Goal: Task Accomplishment & Management: Manage account settings

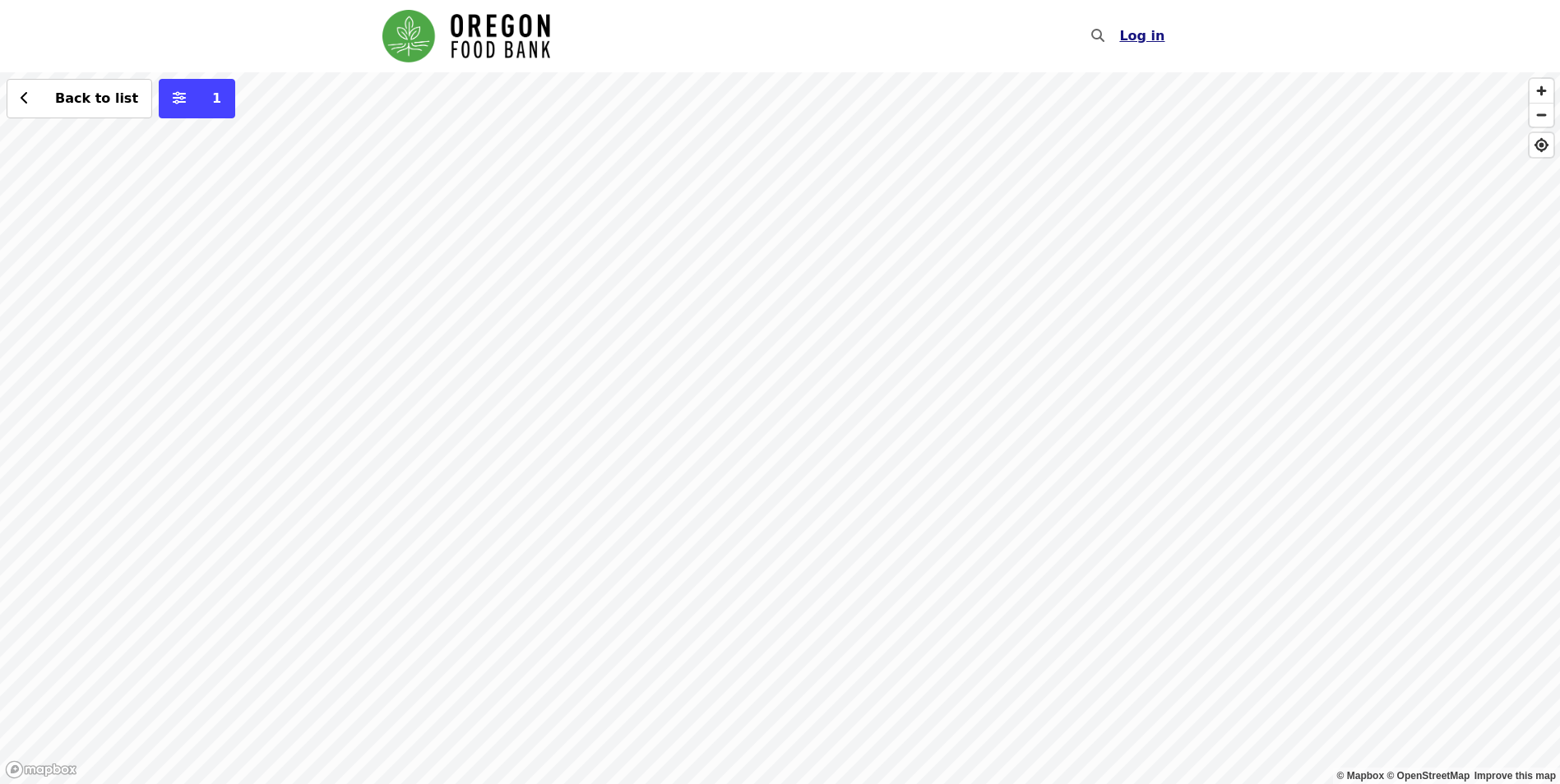
click at [1143, 41] on span "Log in" at bounding box center [1142, 35] width 46 height 15
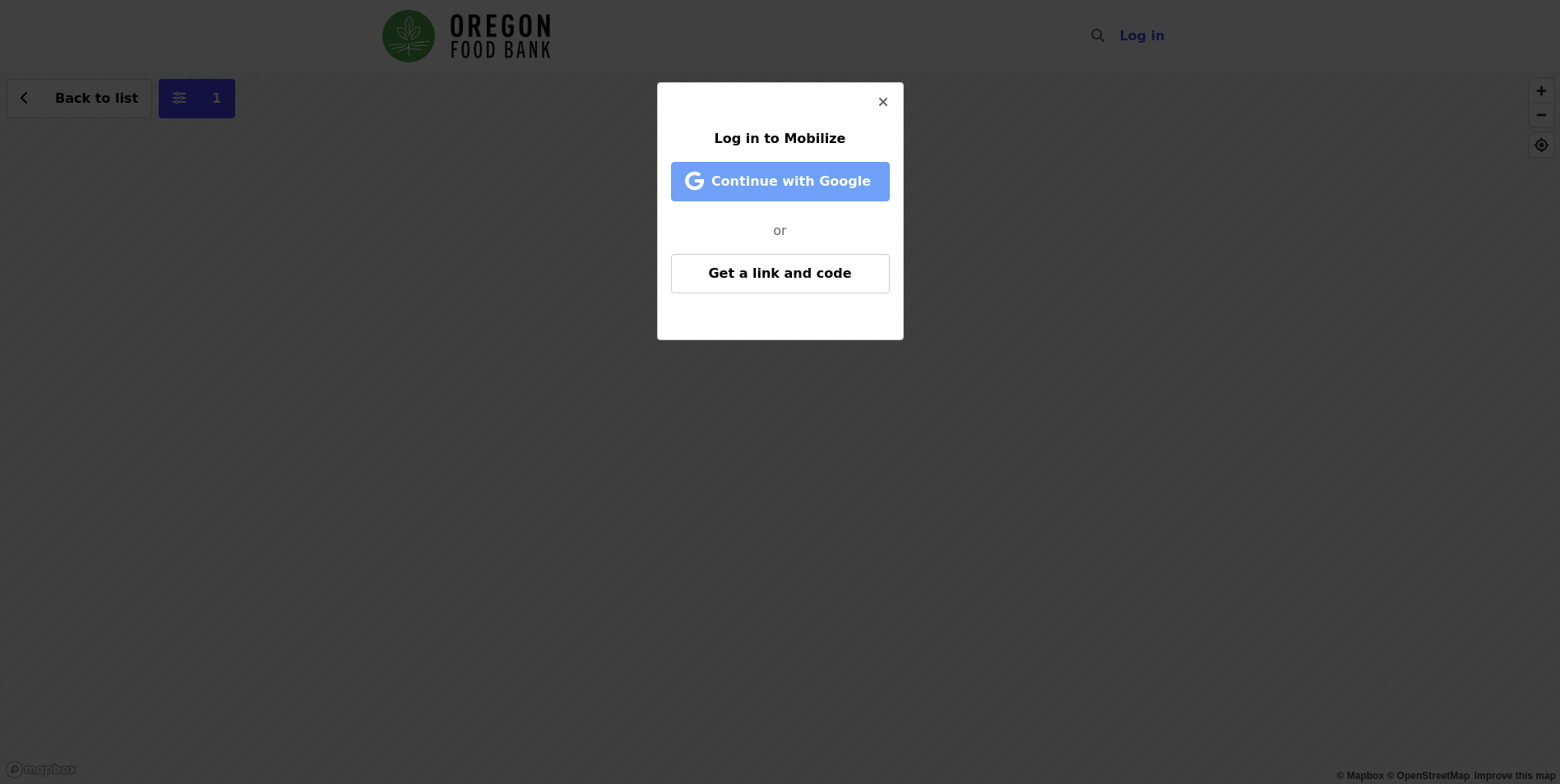
click at [790, 182] on span "Continue with Google" at bounding box center [790, 181] width 159 height 15
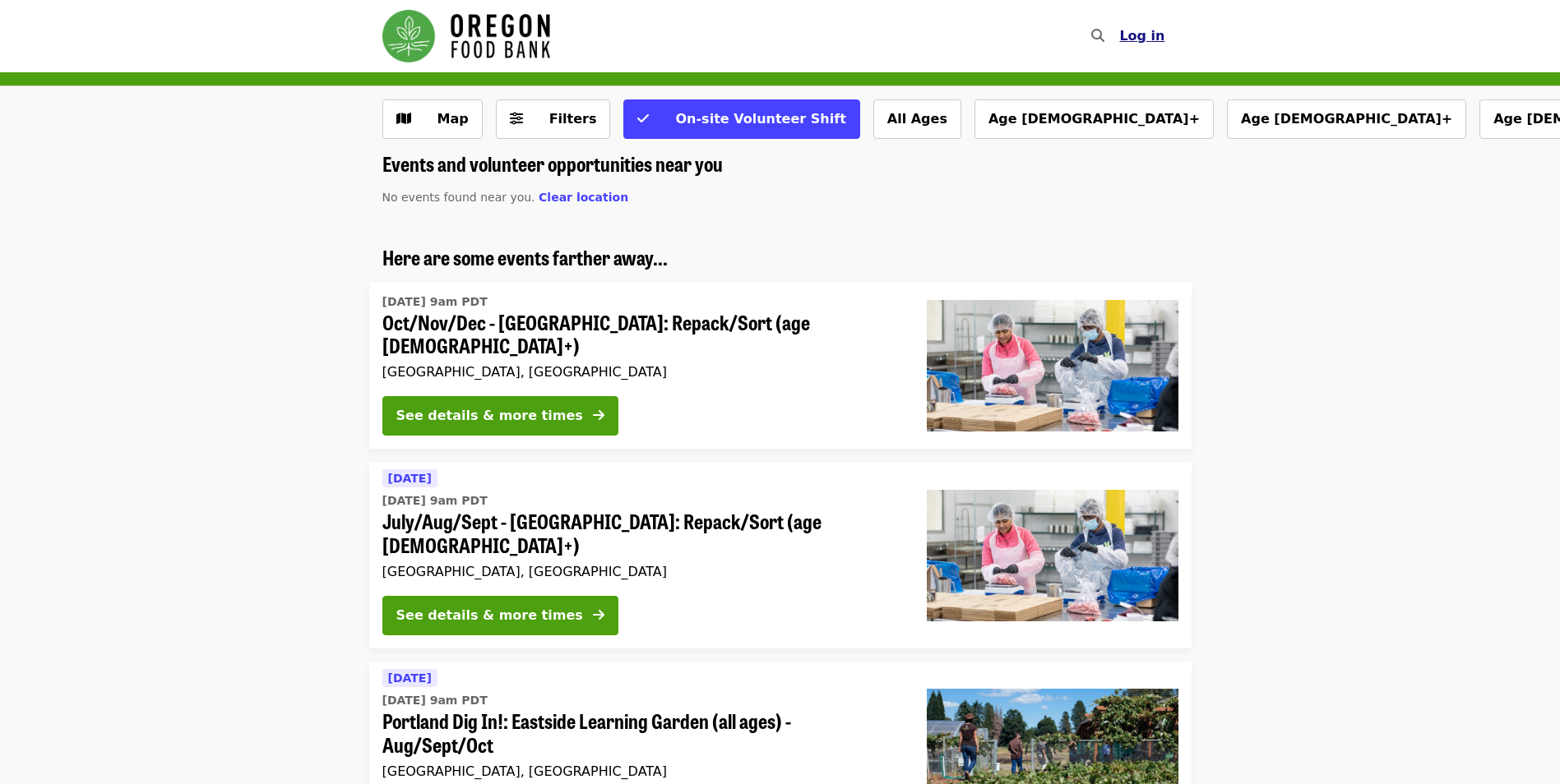
click at [1143, 38] on span "Log in" at bounding box center [1142, 35] width 46 height 15
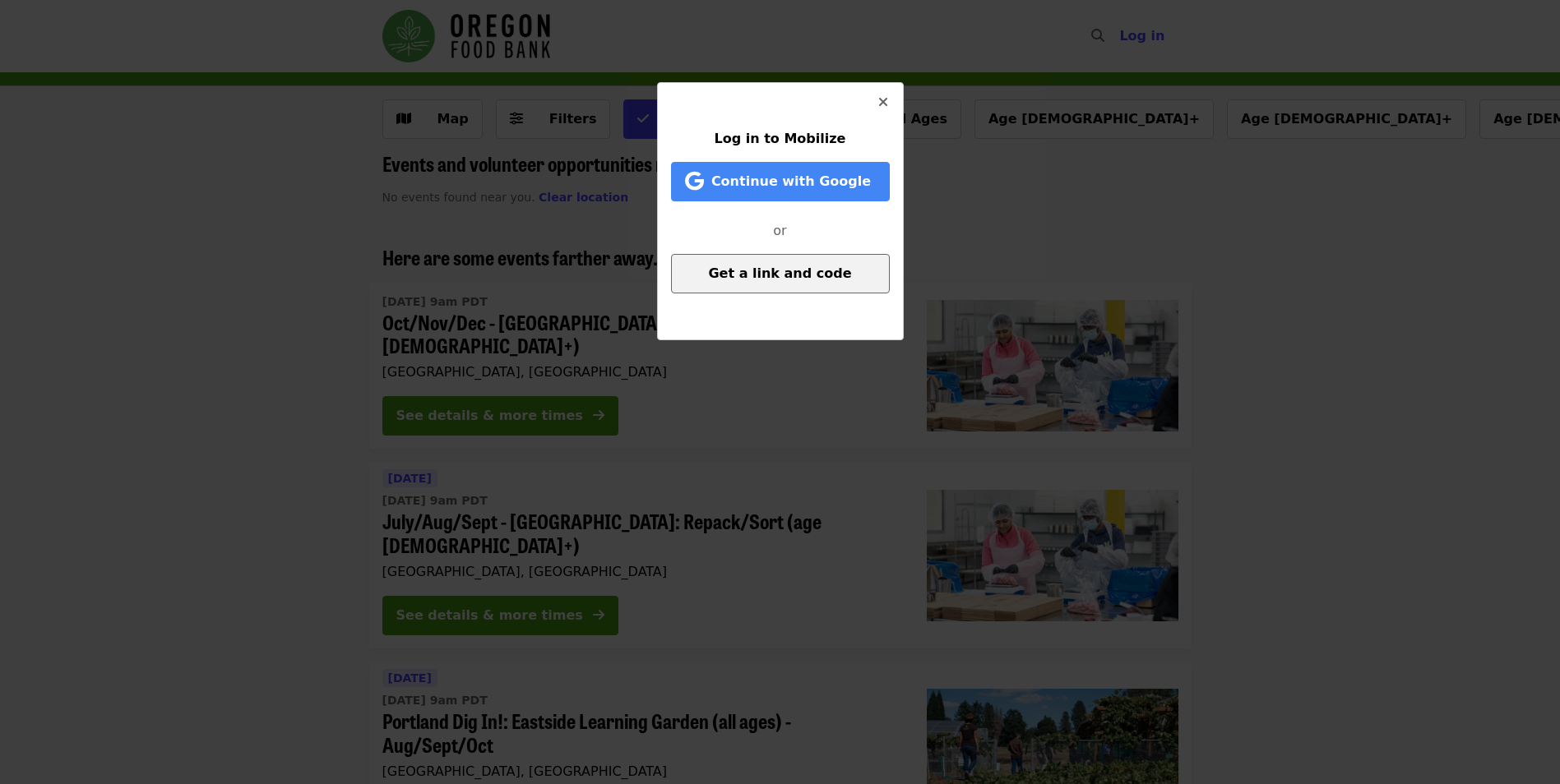
click at [806, 267] on span "Get a link and code" at bounding box center [780, 273] width 143 height 15
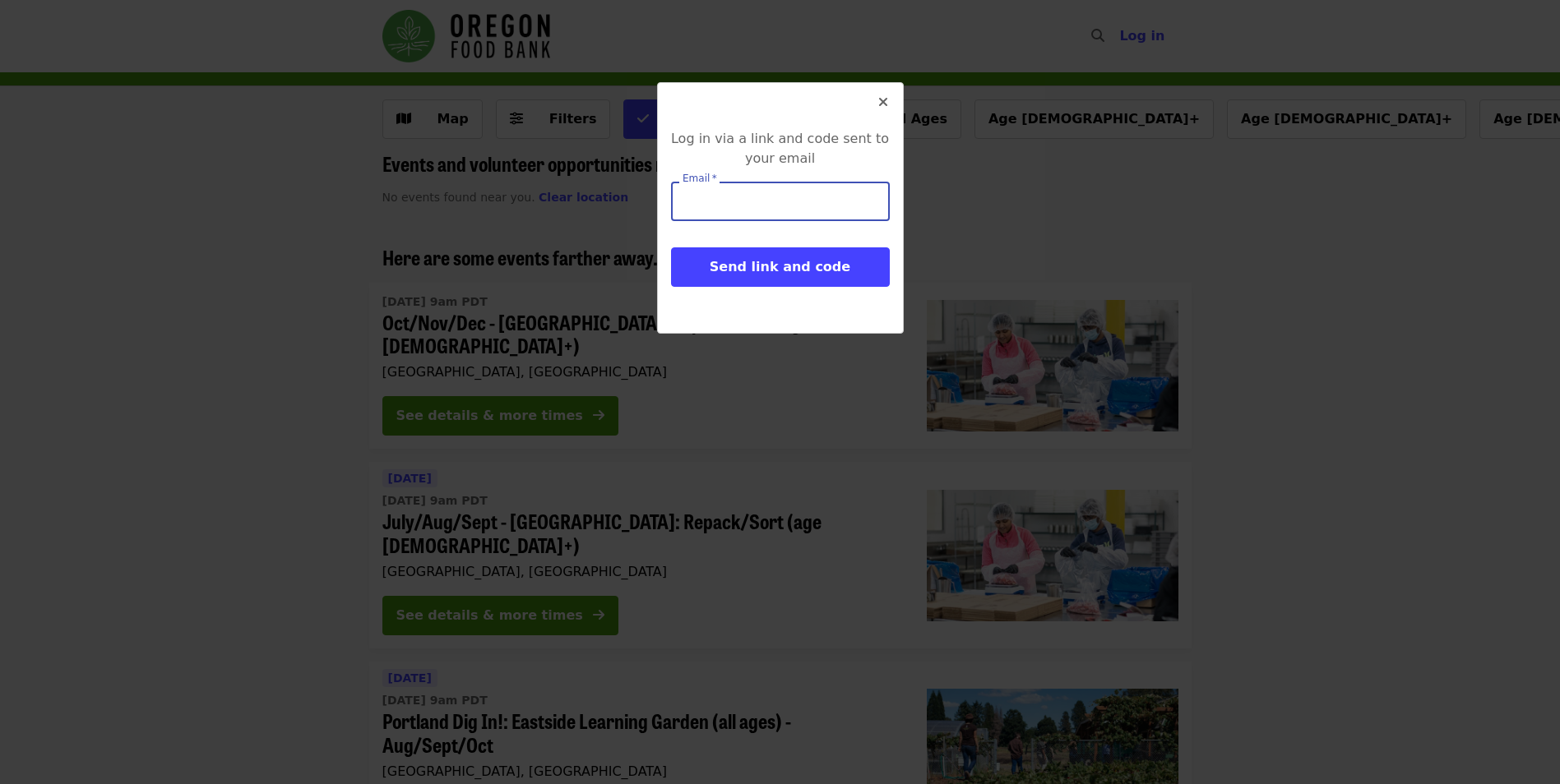
click at [752, 201] on input "Email   *" at bounding box center [780, 201] width 219 height 39
type input "**********"
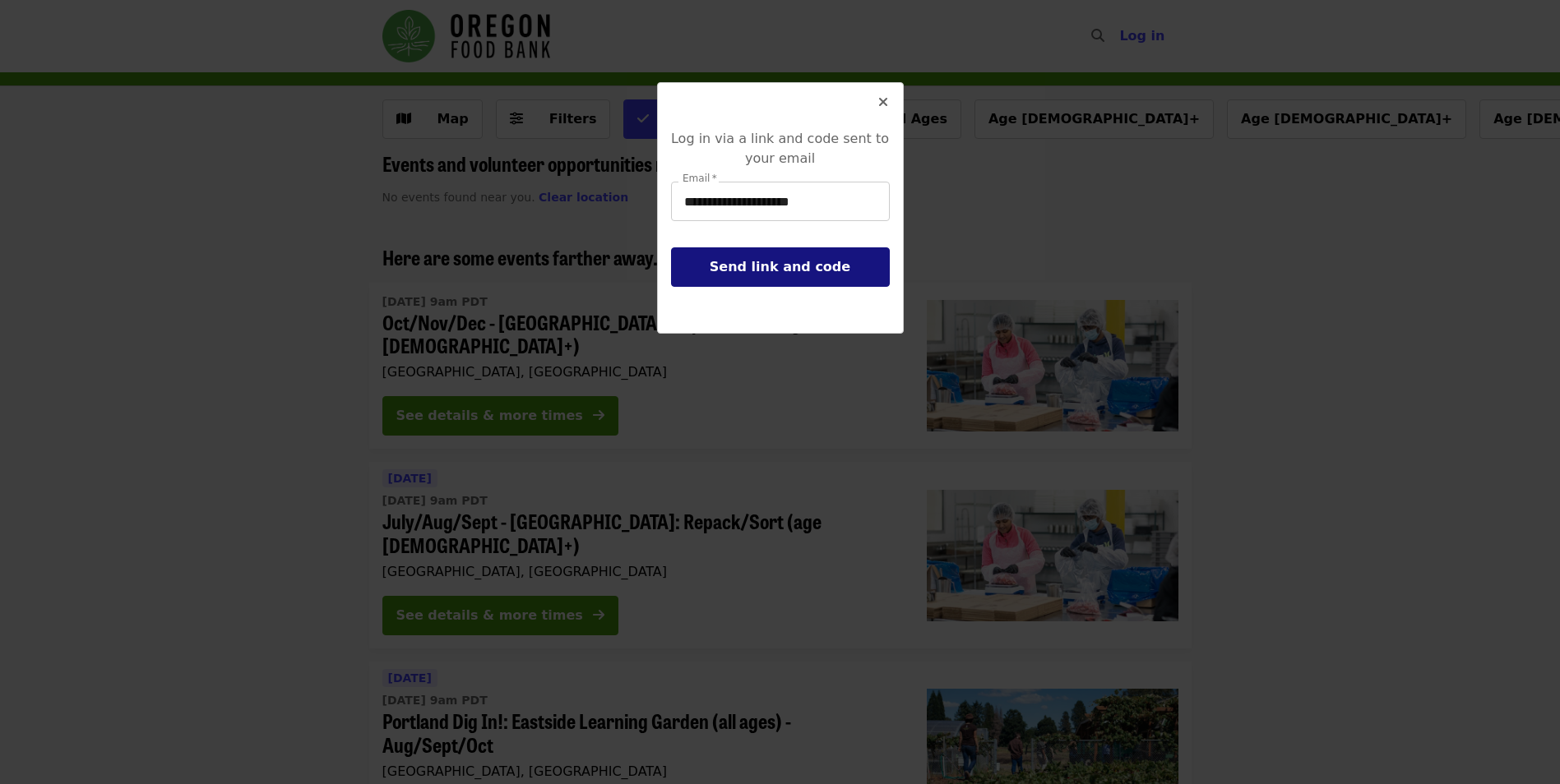
click at [776, 264] on span "Send link and code" at bounding box center [780, 266] width 140 height 15
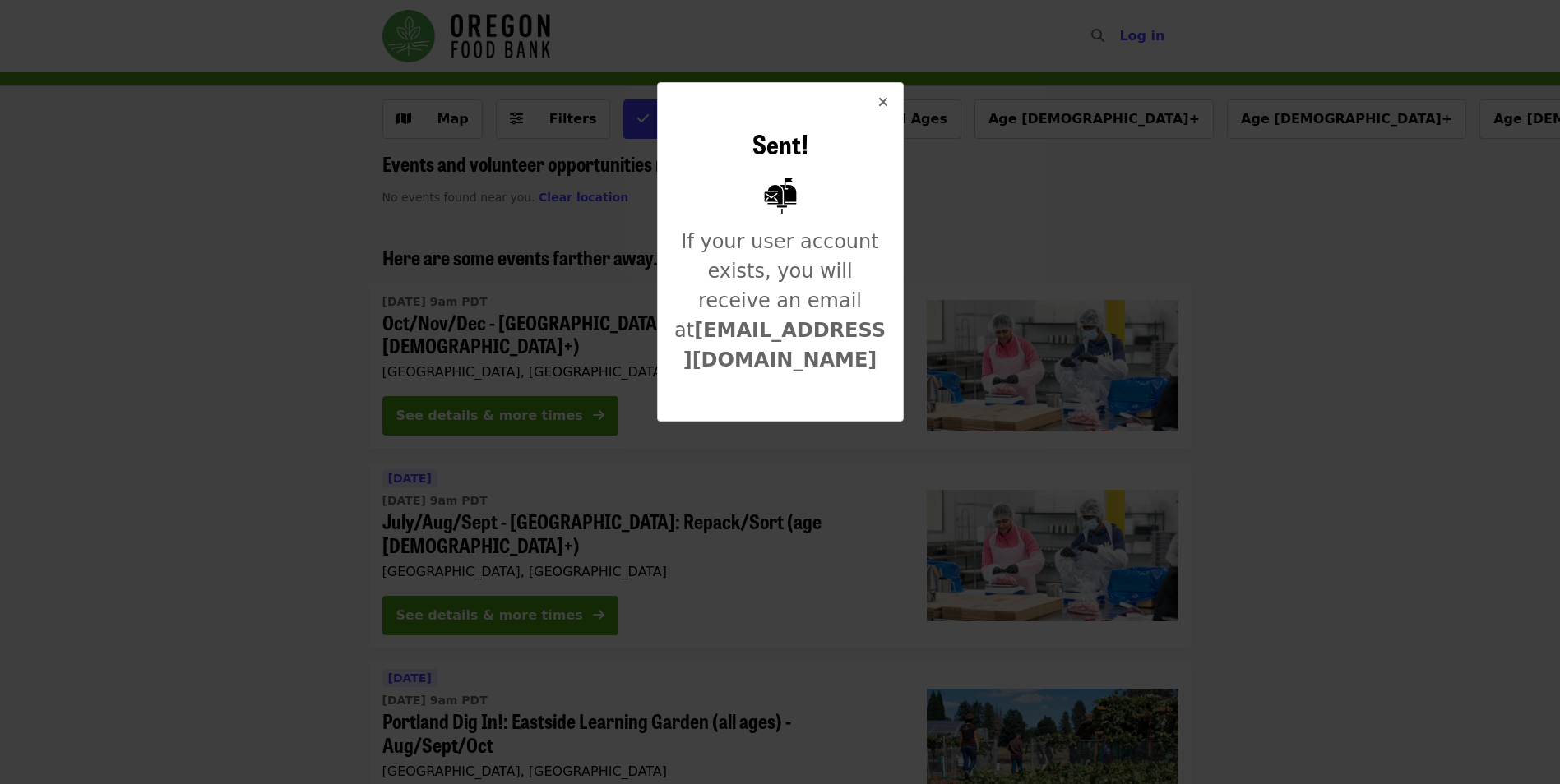
click at [884, 102] on icon "times icon" at bounding box center [882, 102] width 10 height 15
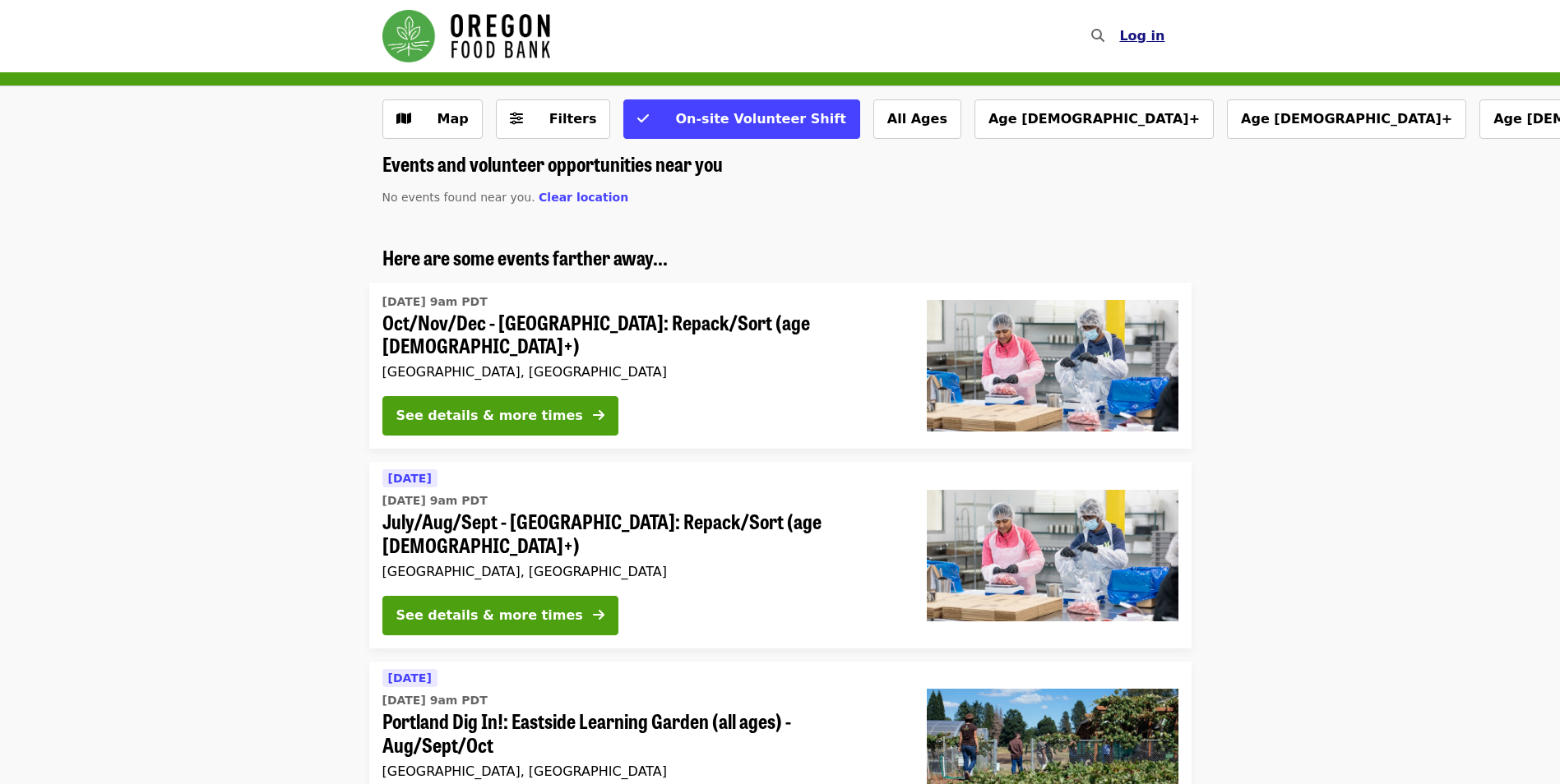
click at [1138, 38] on span "Log in" at bounding box center [1142, 35] width 46 height 15
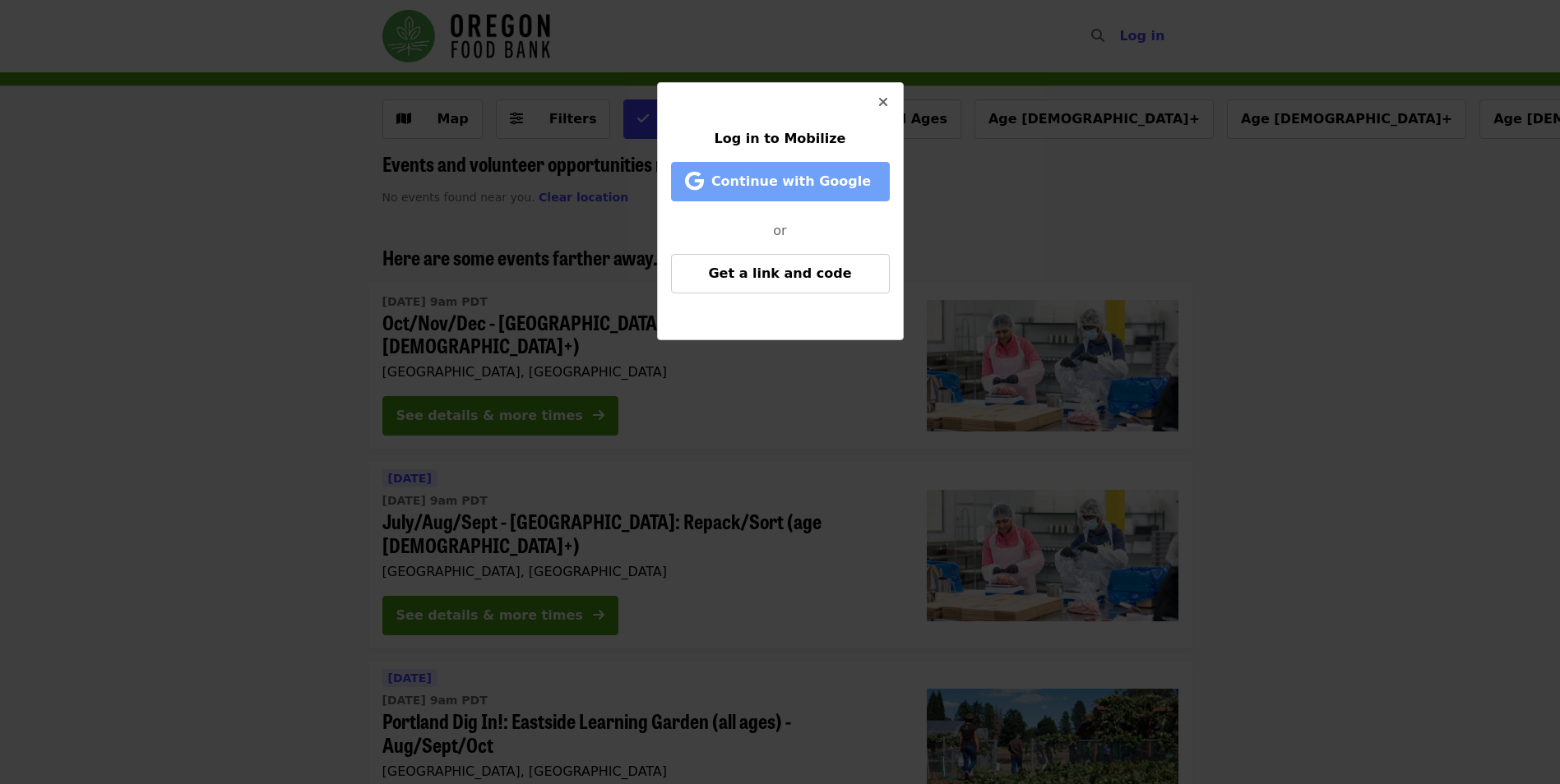
click at [800, 176] on span "Continue with Google" at bounding box center [790, 181] width 159 height 15
